Goal: Task Accomplishment & Management: Complete application form

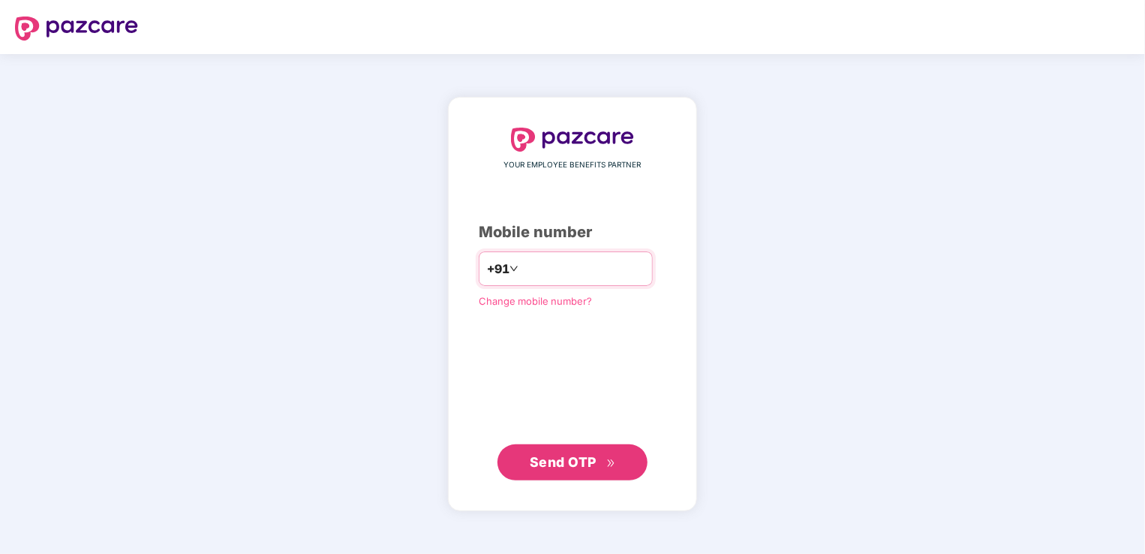
type input "**********"
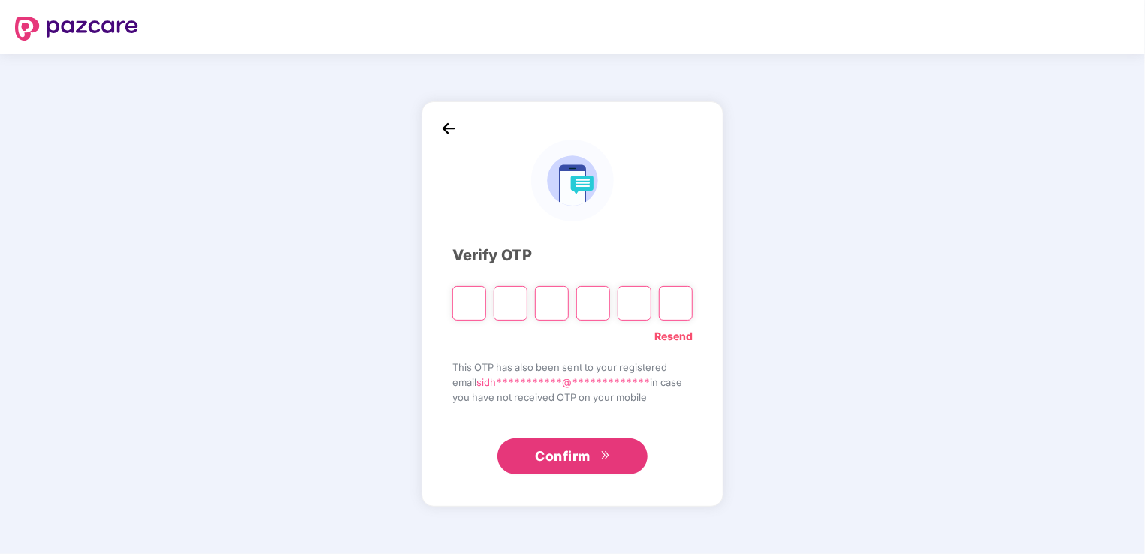
type input "*"
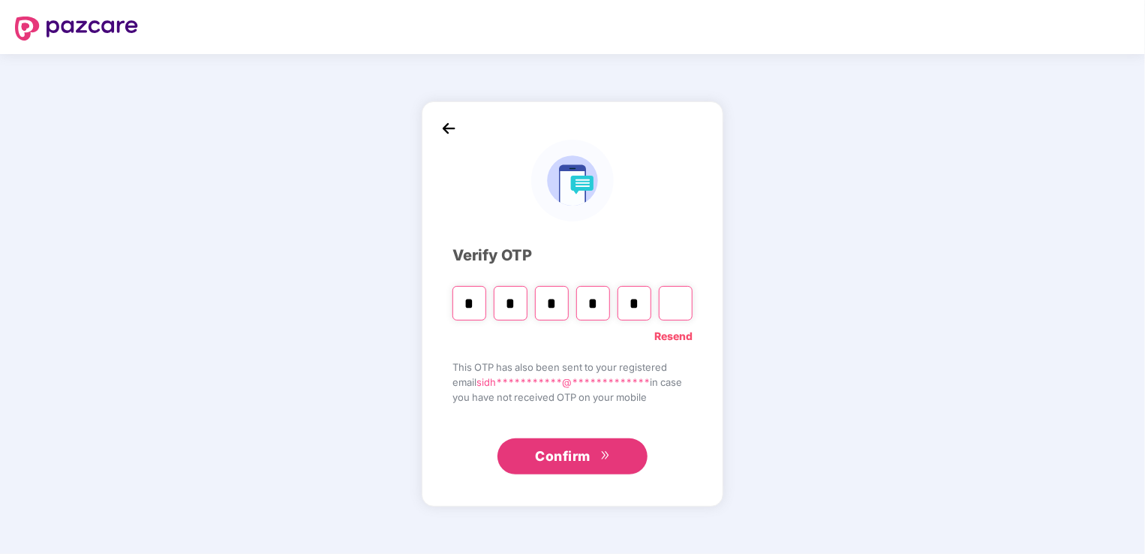
type input "*"
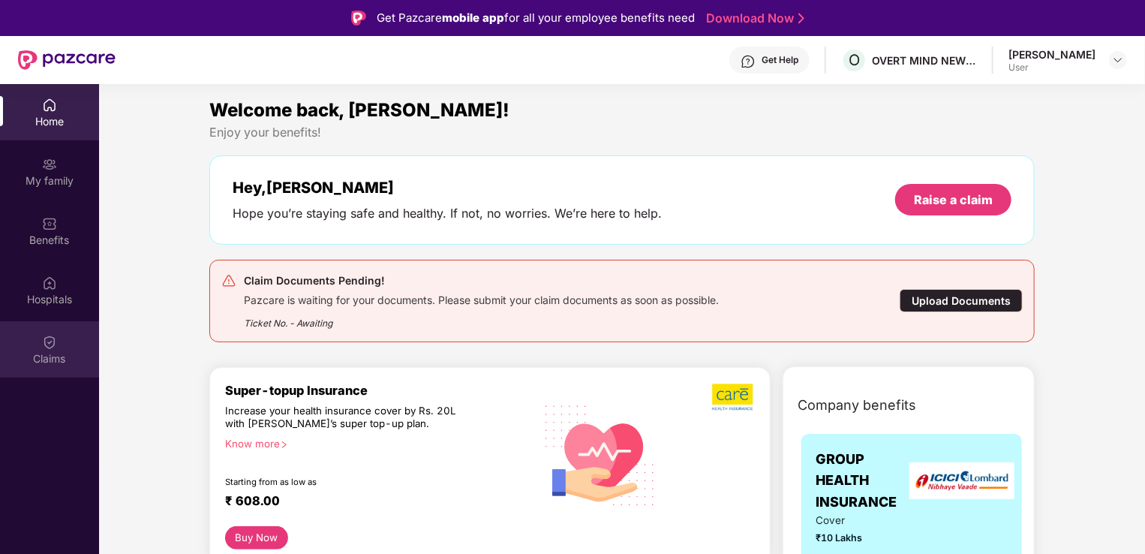
click at [44, 345] on img at bounding box center [49, 342] width 15 height 15
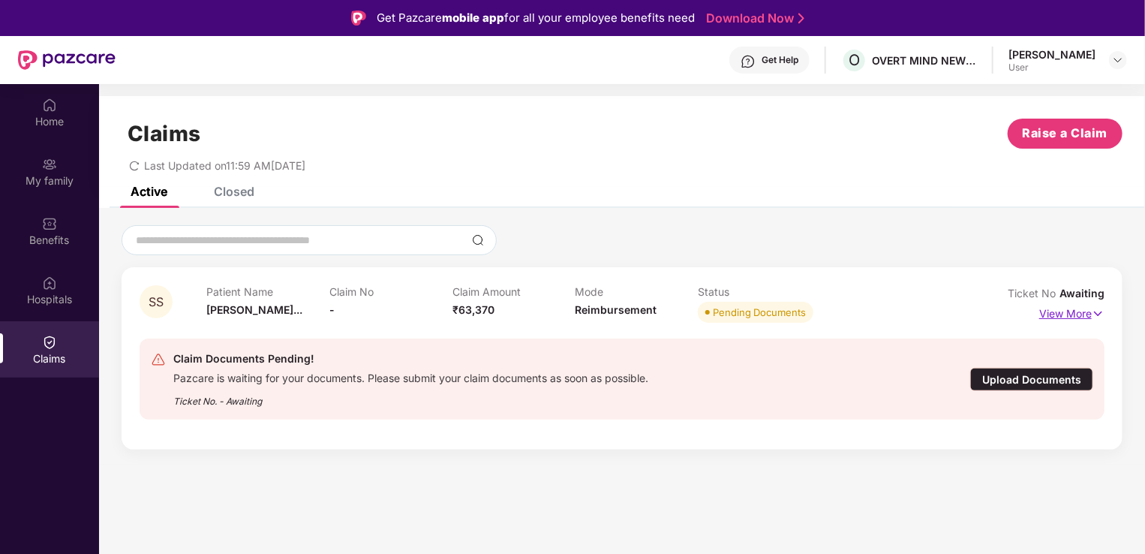
click at [1072, 317] on p "View More" at bounding box center [1071, 312] width 65 height 20
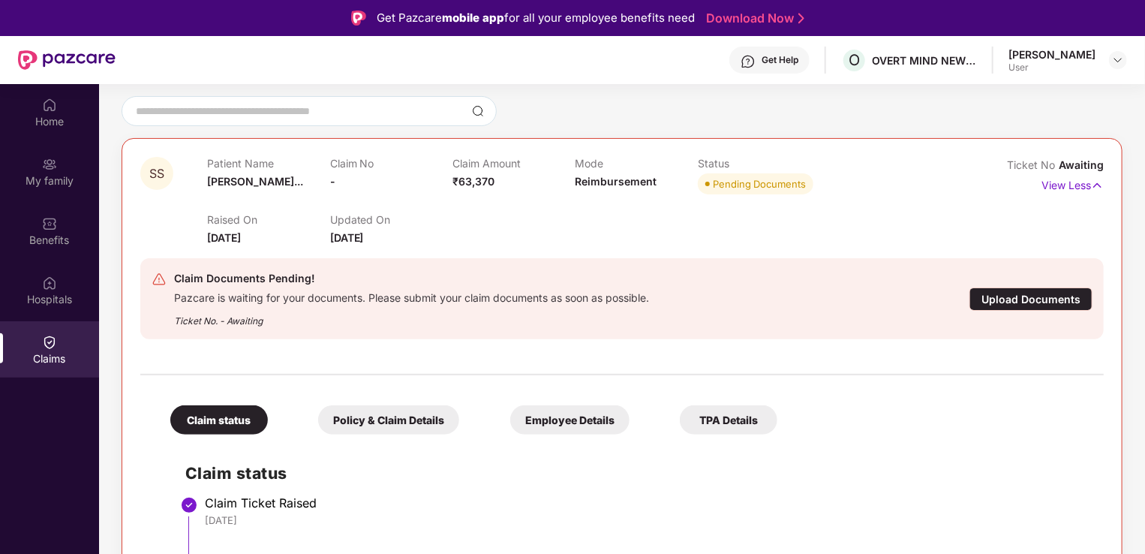
scroll to position [130, 0]
click at [1023, 293] on div "Upload Documents" at bounding box center [1031, 298] width 123 height 23
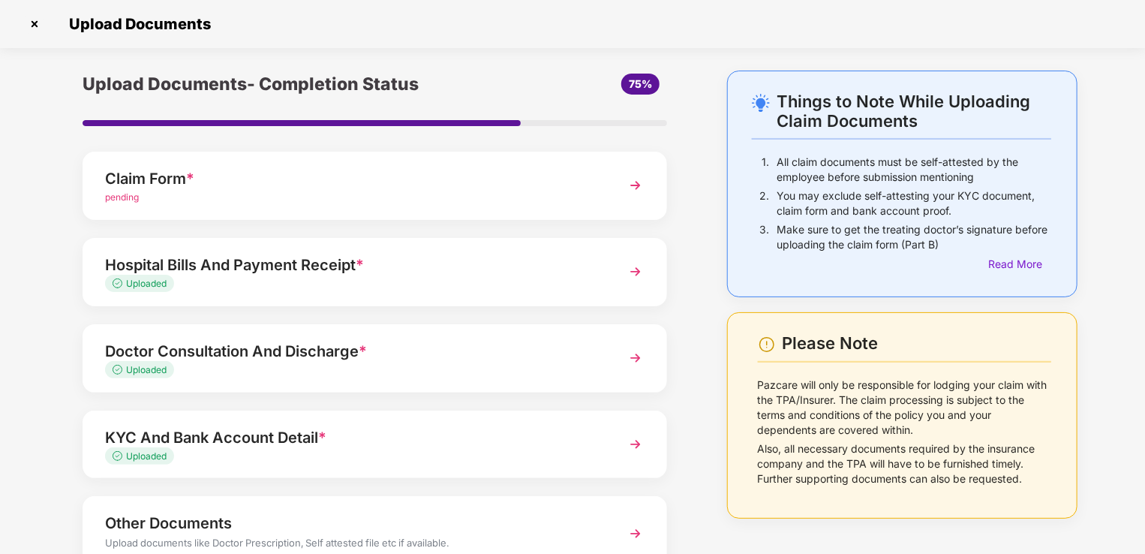
click at [638, 190] on img at bounding box center [635, 185] width 27 height 27
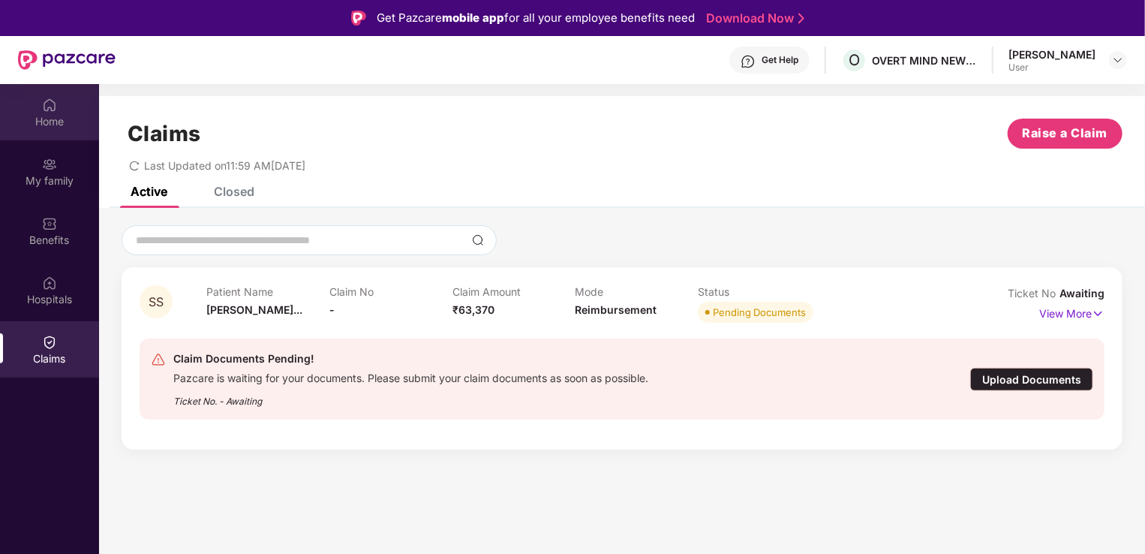
click at [65, 100] on div "Home" at bounding box center [49, 112] width 99 height 56
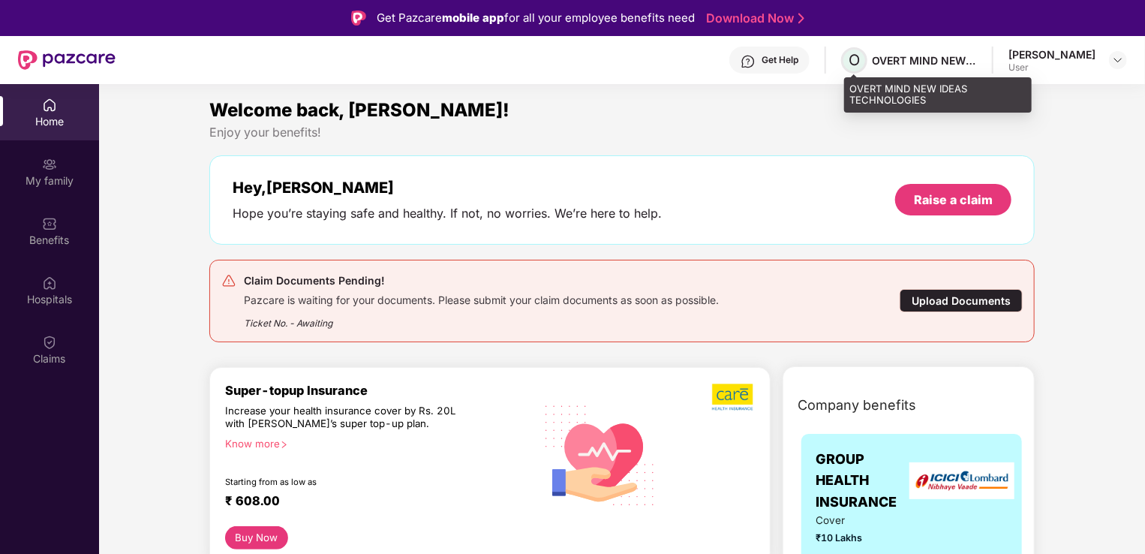
click at [864, 65] on span "O" at bounding box center [854, 60] width 26 height 26
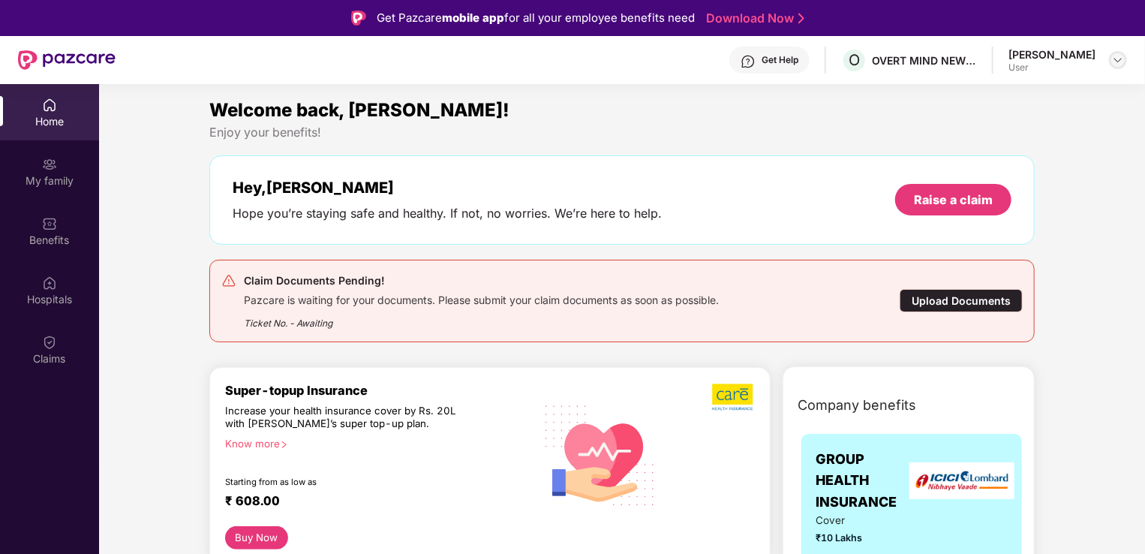
click at [1117, 56] on img at bounding box center [1118, 60] width 12 height 12
click at [970, 101] on div "Logout" at bounding box center [1047, 95] width 195 height 29
